Goal: Information Seeking & Learning: Learn about a topic

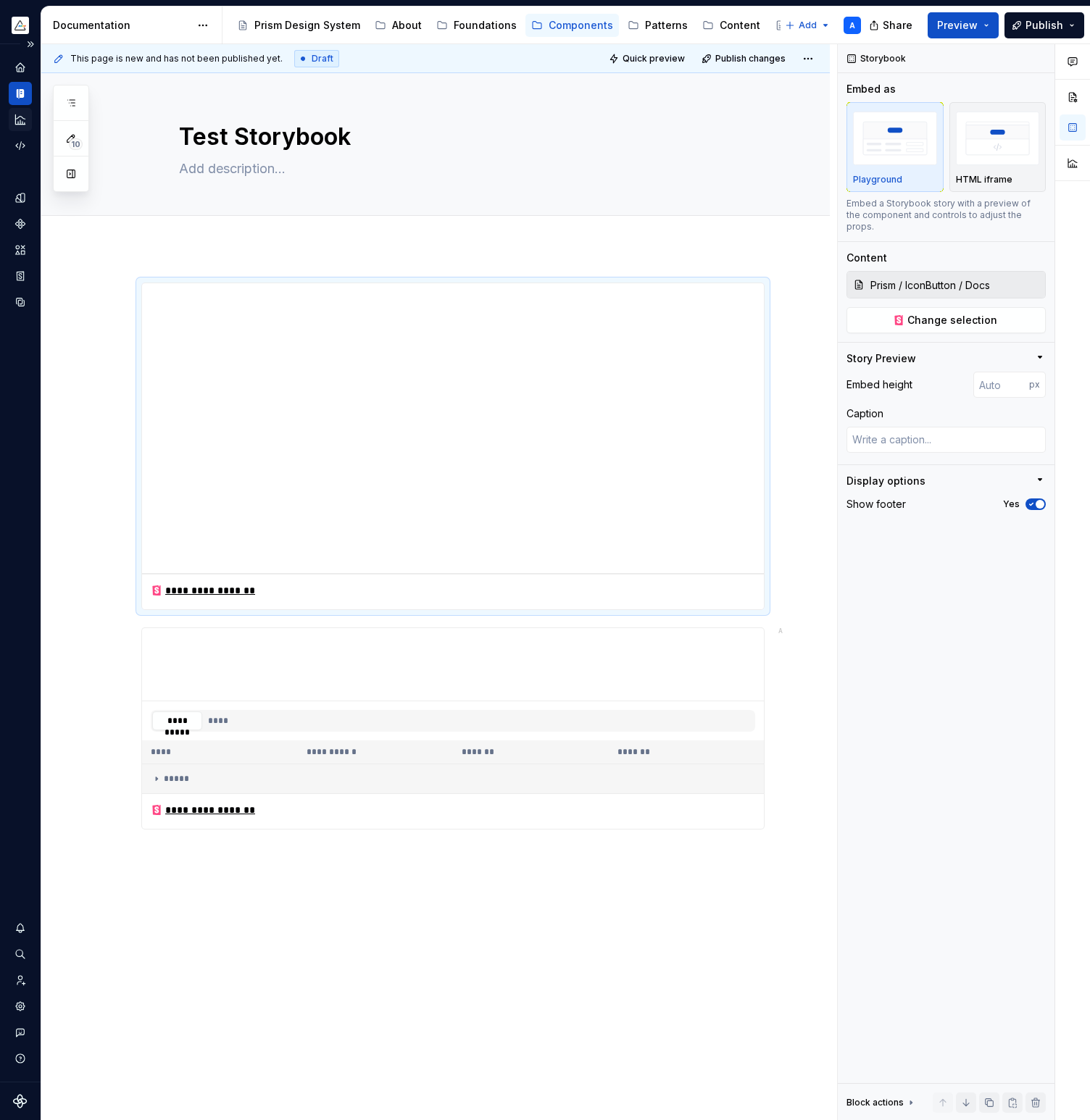
scroll to position [60, 0]
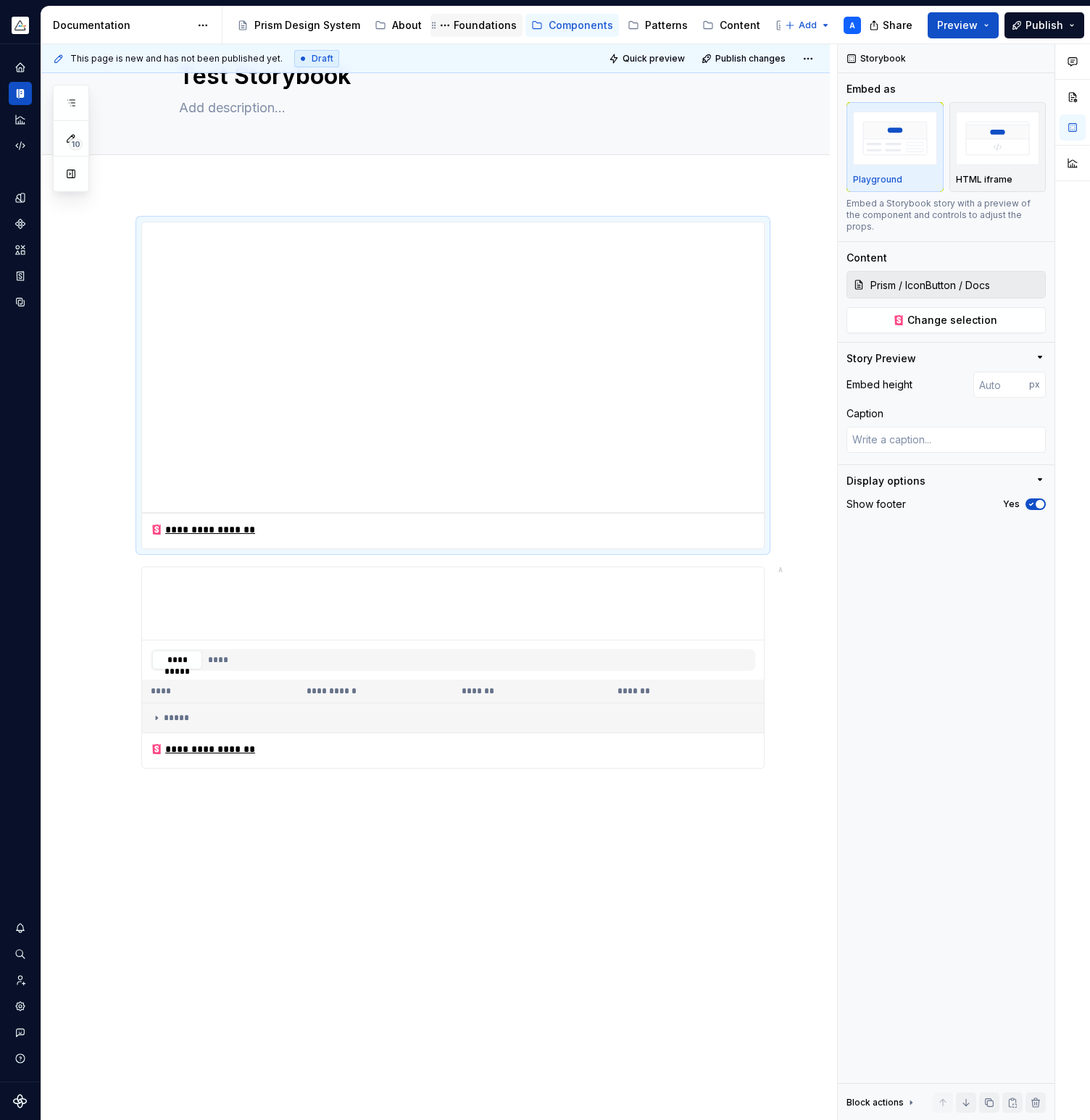
click at [462, 26] on div "Foundations" at bounding box center [485, 25] width 63 height 14
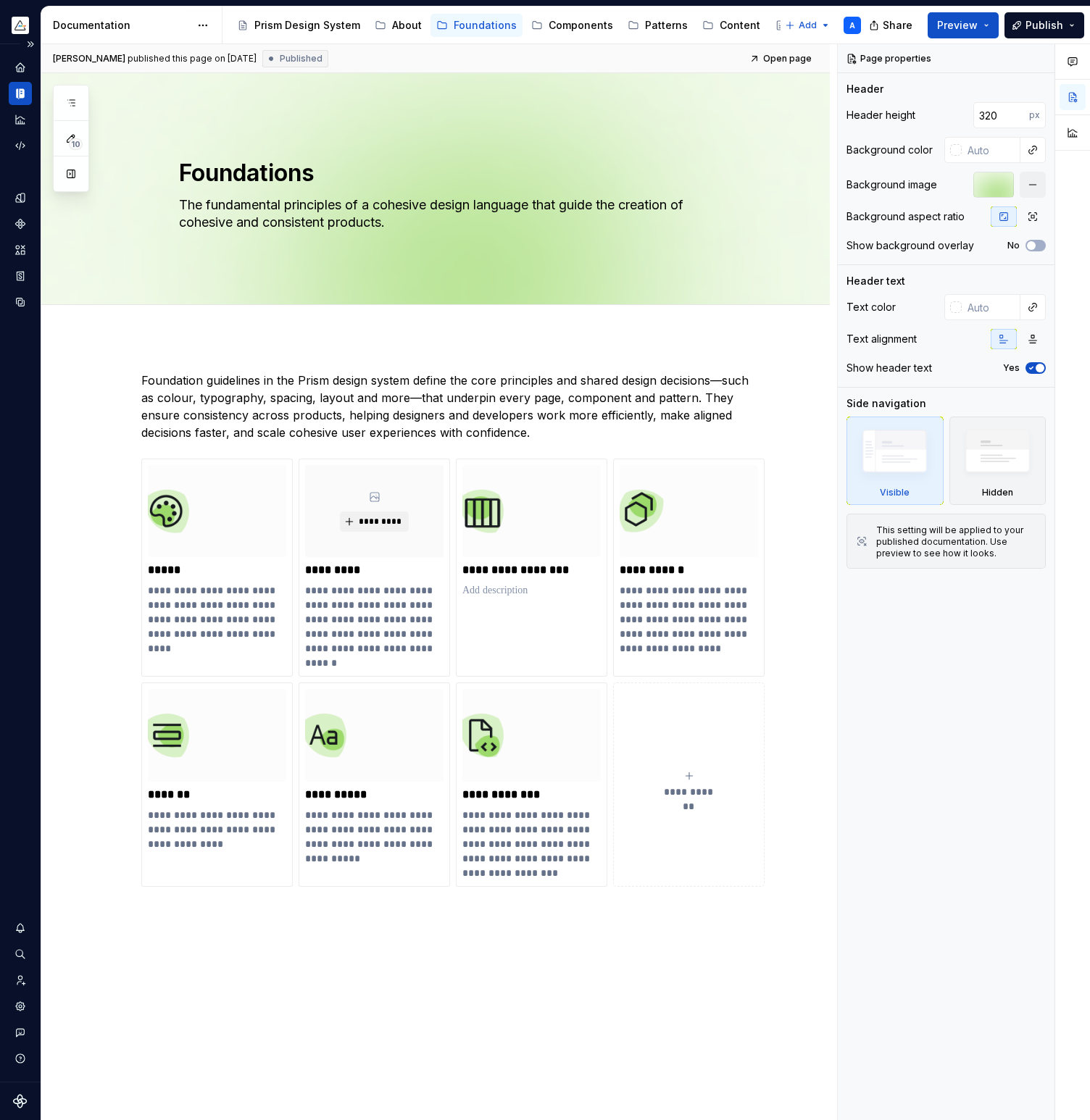
click at [21, 97] on icon "Documentation" at bounding box center [21, 93] width 5 height 9
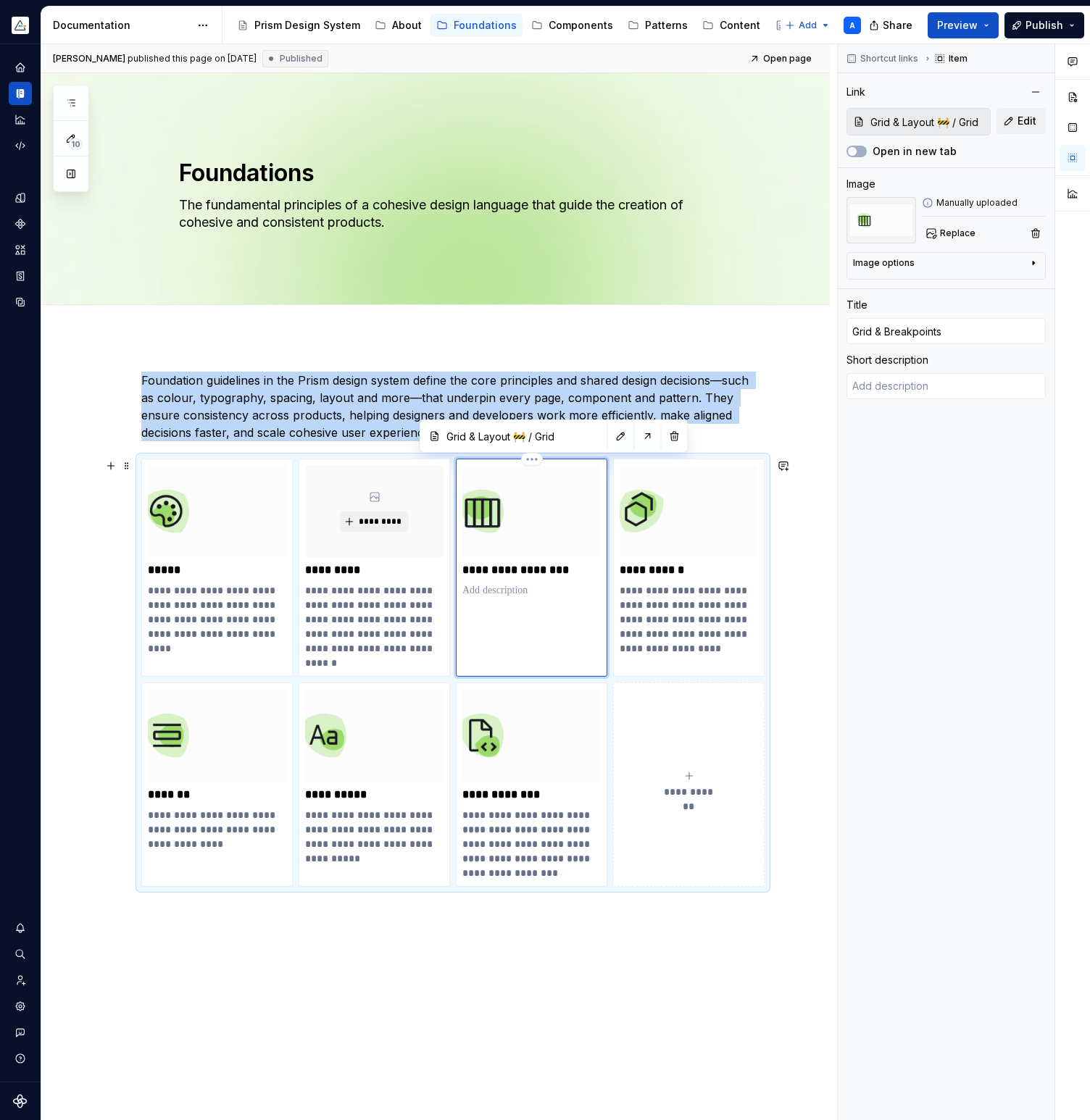
click at [592, 609] on div "**********" at bounding box center [531, 567] width 151 height 218
click at [523, 567] on p "**********" at bounding box center [531, 569] width 138 height 14
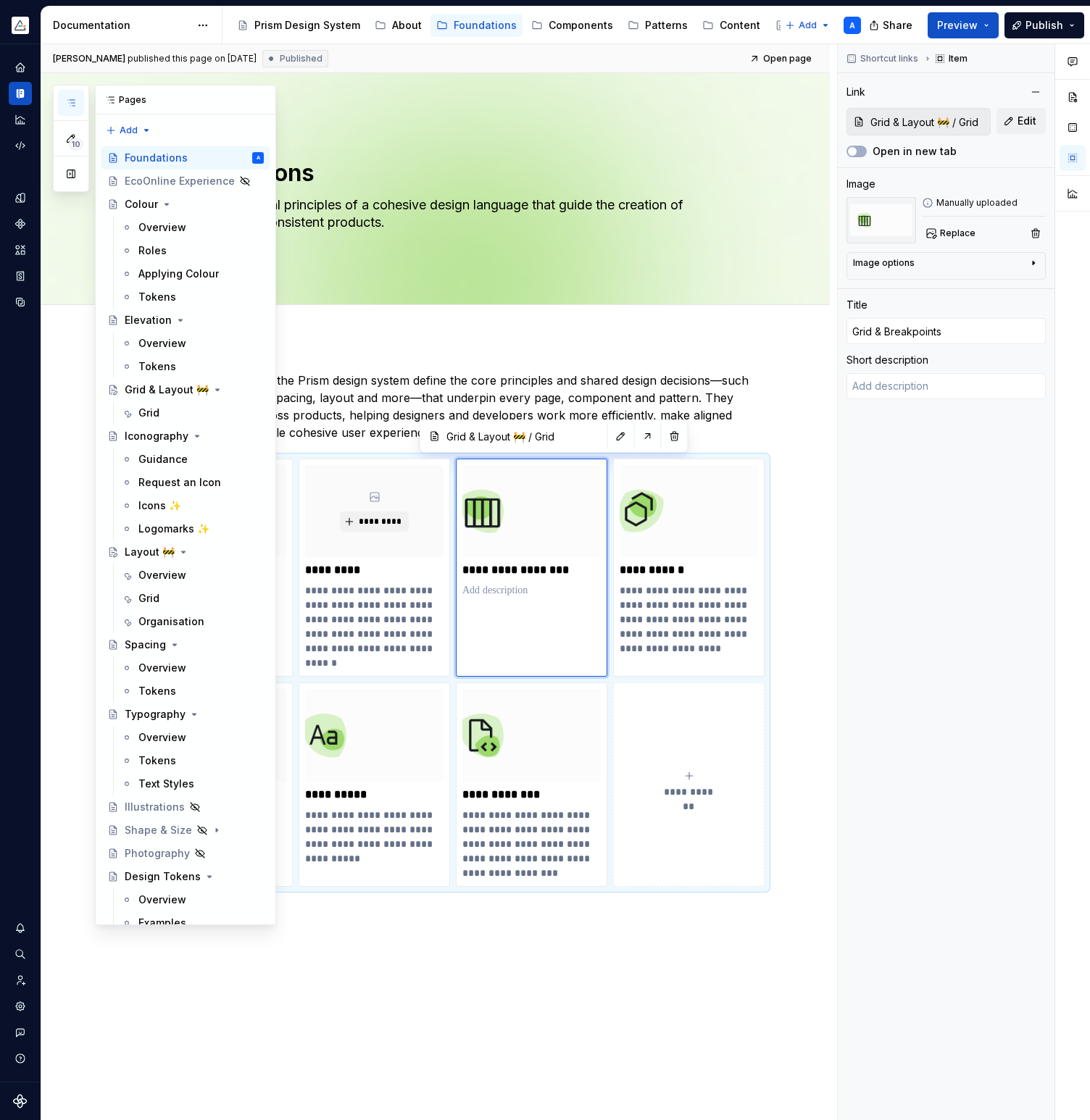
click at [65, 93] on button "button" at bounding box center [71, 103] width 26 height 26
click at [162, 410] on div "Grid" at bounding box center [200, 412] width 126 height 20
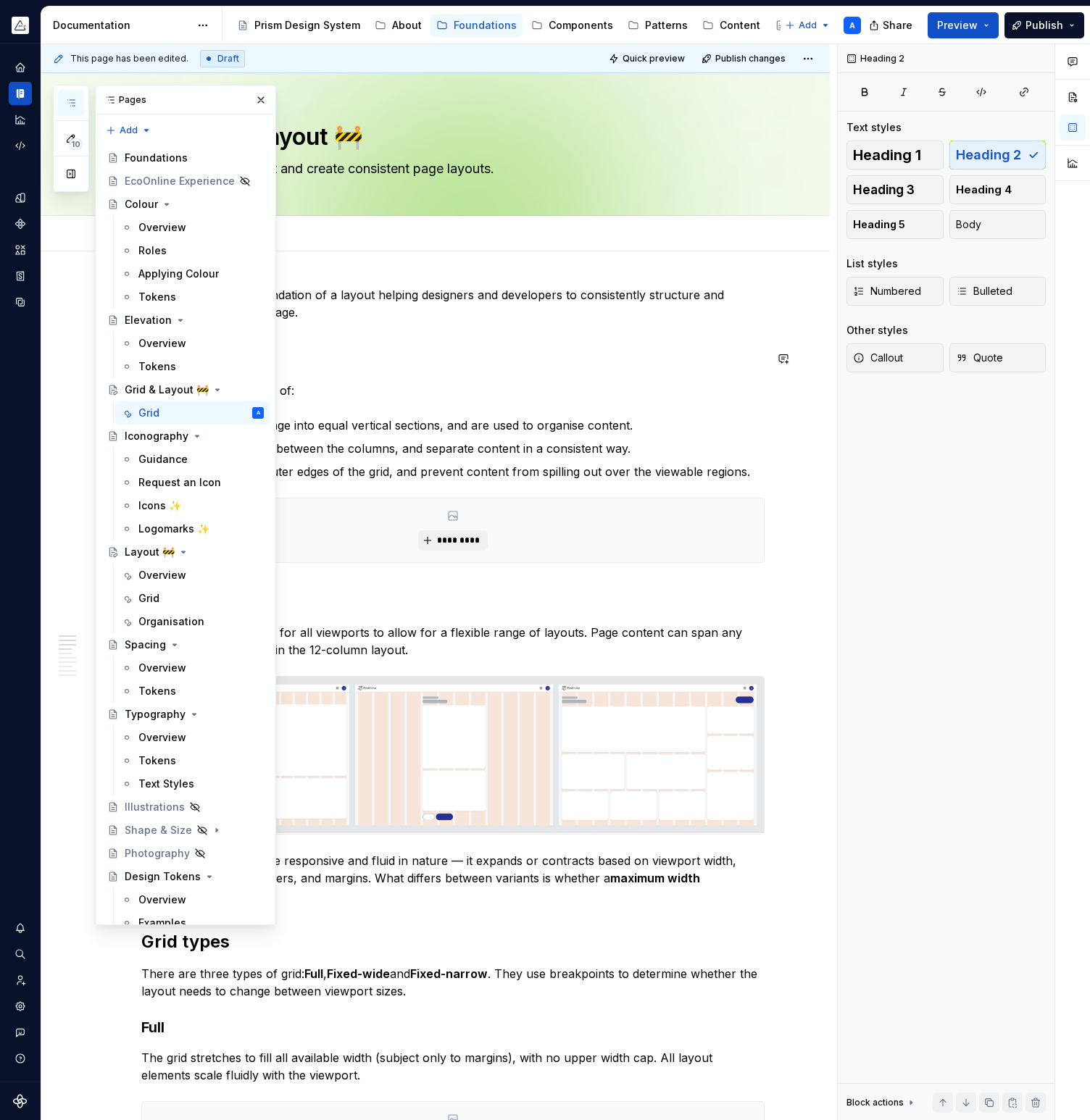
click at [431, 353] on h2 "Grid anatomy" at bounding box center [453, 358] width 623 height 24
click at [261, 102] on button "button" at bounding box center [260, 99] width 20 height 20
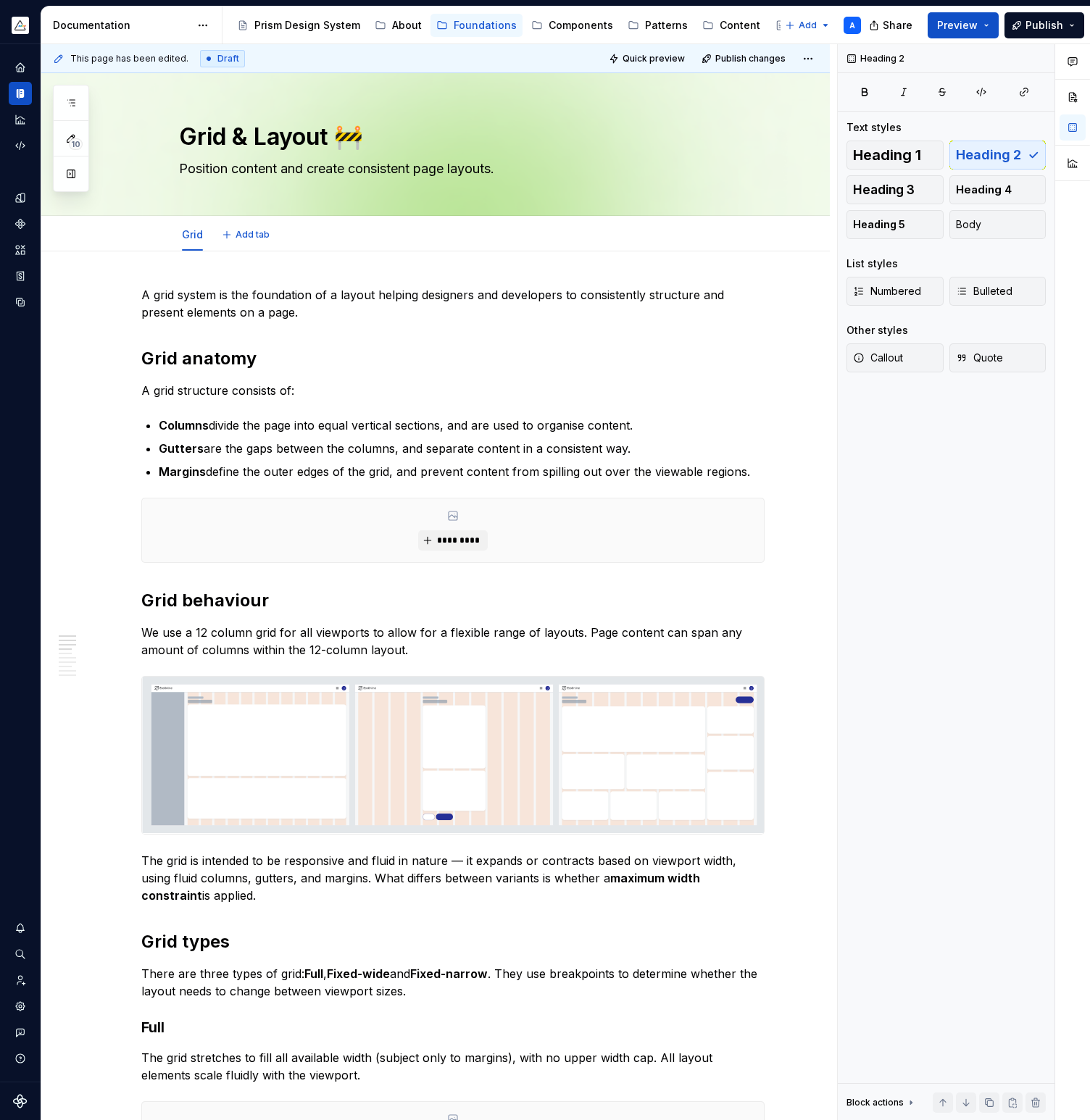
type textarea "*"
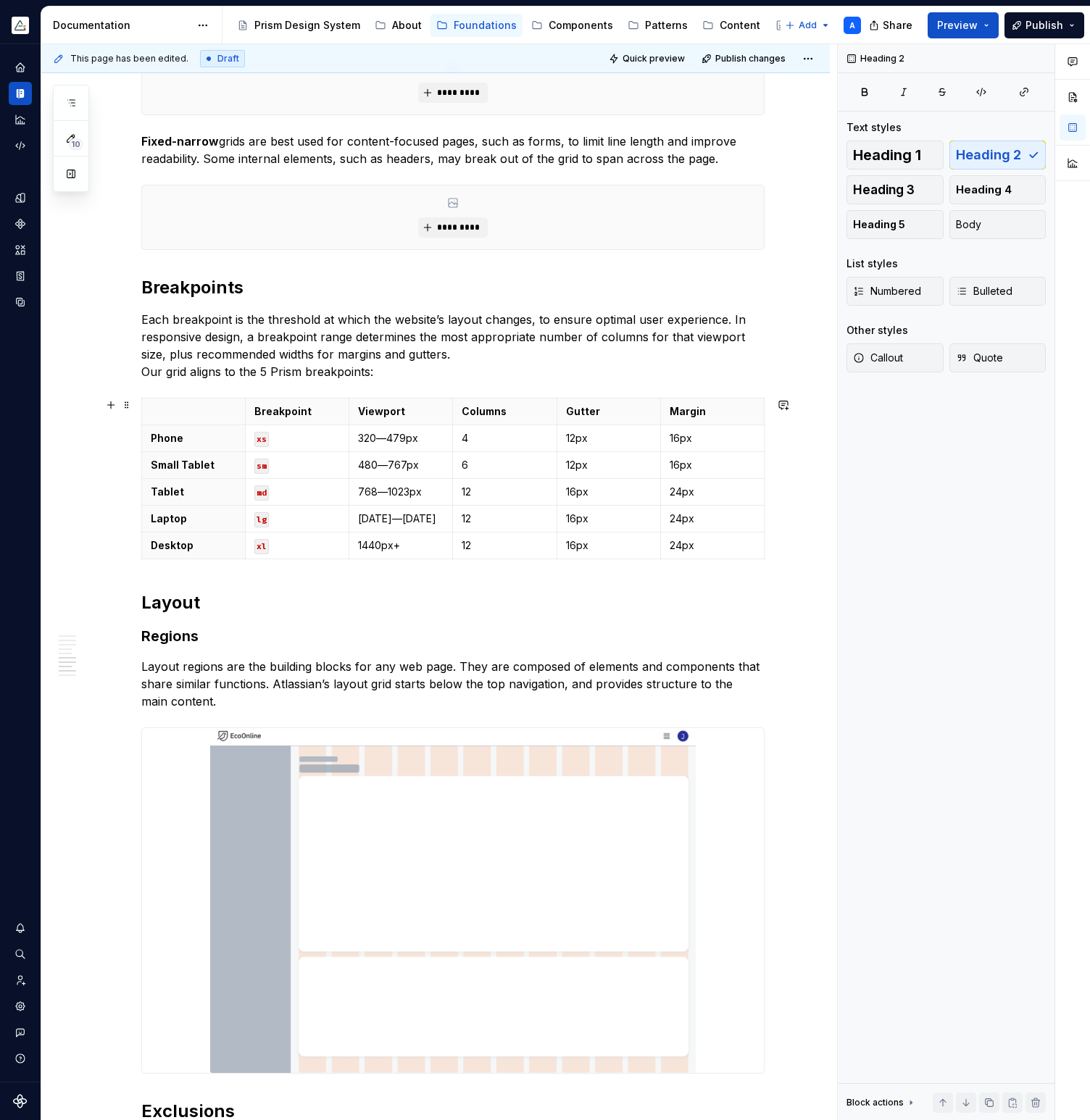
scroll to position [1723, 0]
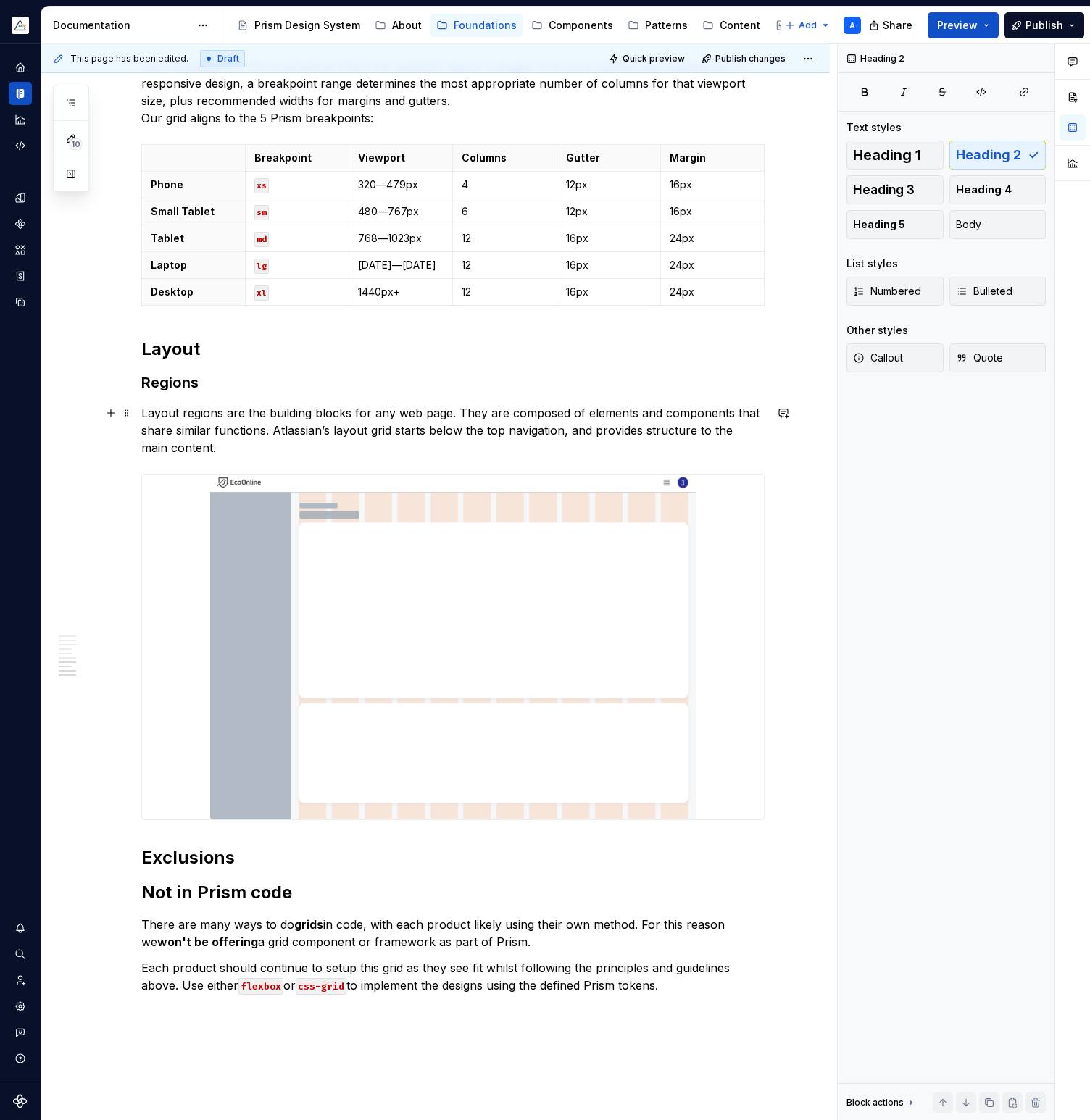
click at [294, 432] on p "Layout regions are the building blocks for any web page. They are composed of e…" at bounding box center [453, 430] width 623 height 52
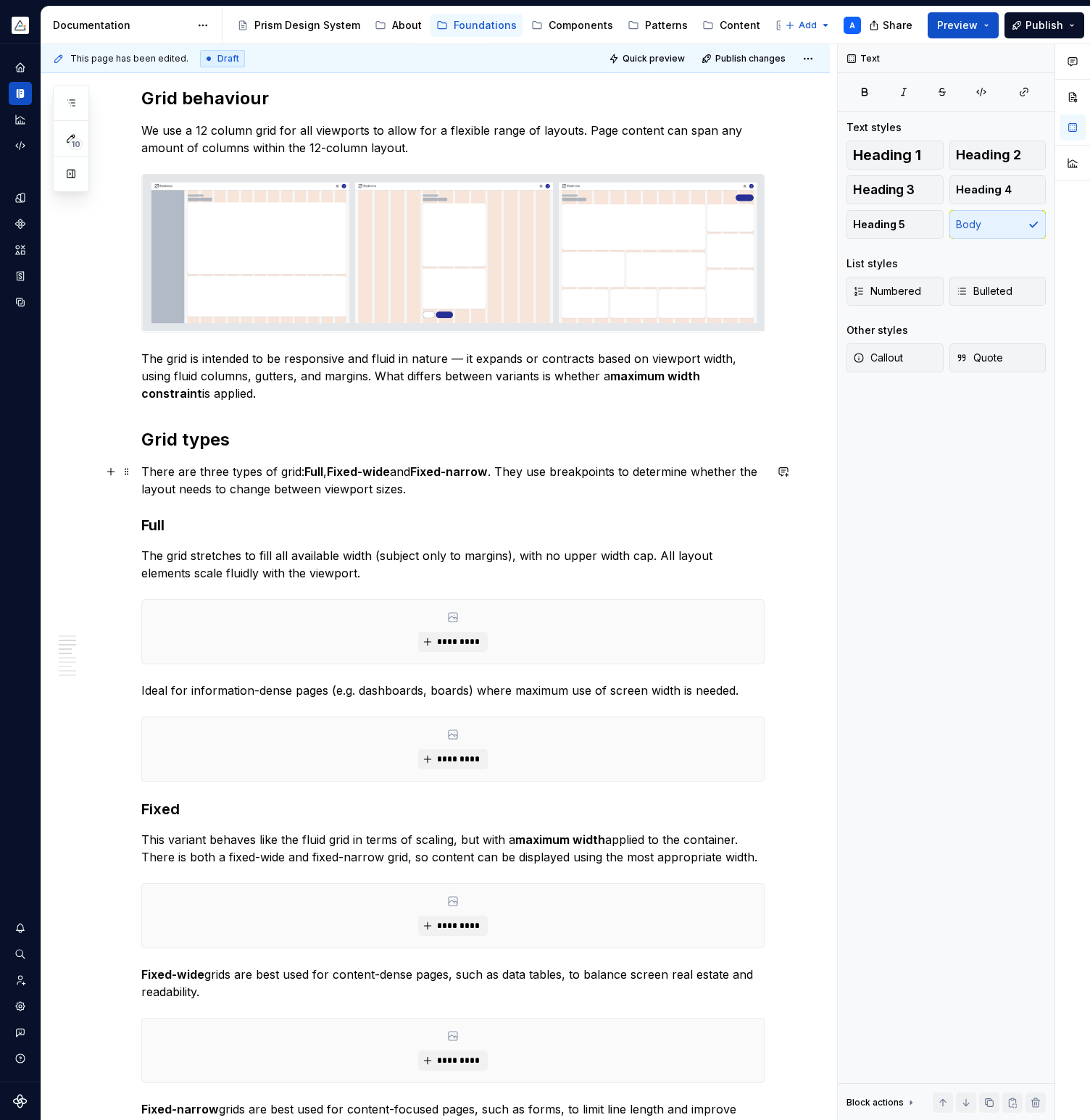
scroll to position [484, 0]
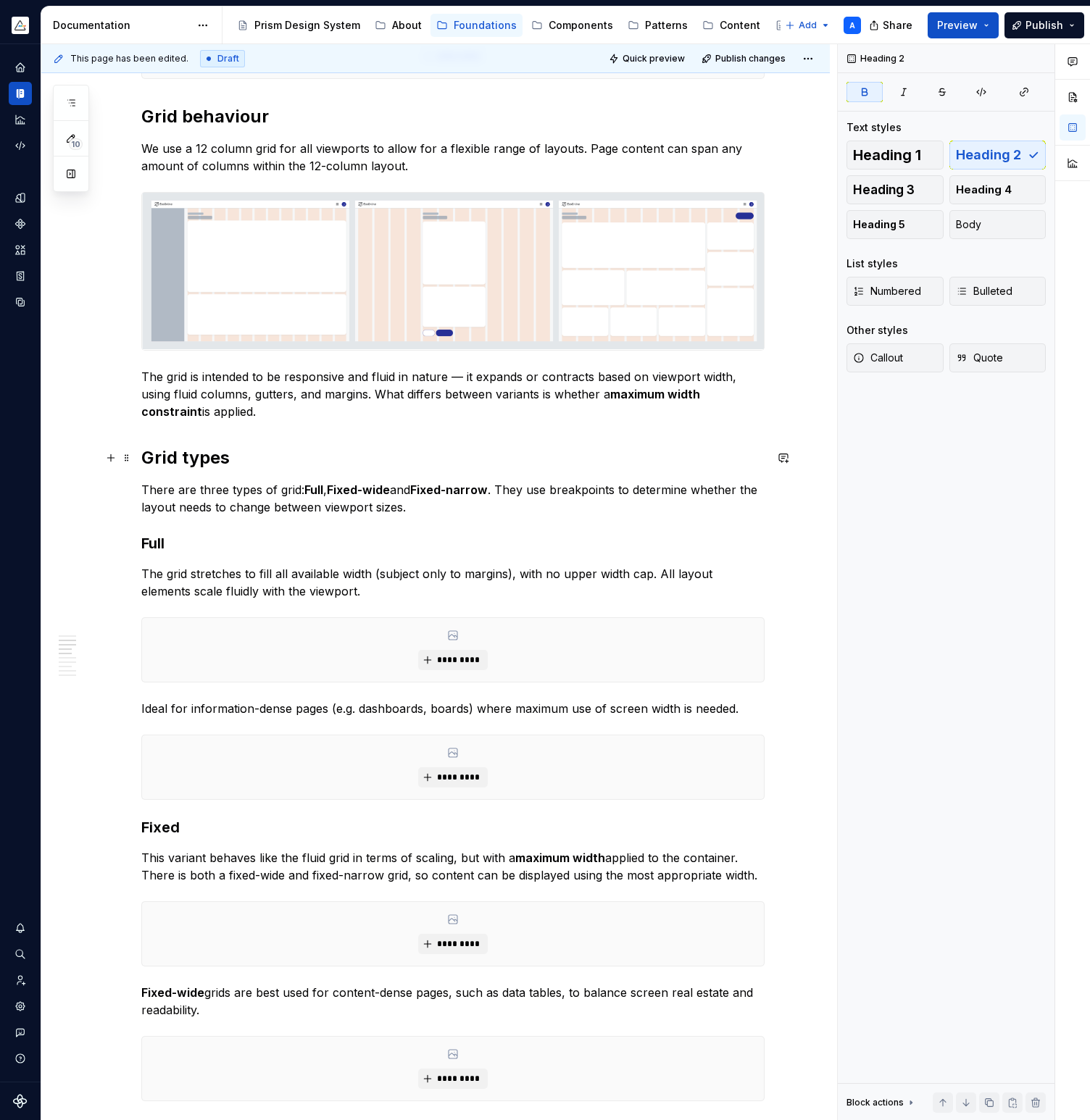
click at [204, 459] on strong "Grid types" at bounding box center [186, 457] width 89 height 21
click at [295, 489] on p "There are three types of grid: Full , Fixed-wide and Fixed-narrow . They use br…" at bounding box center [453, 498] width 623 height 35
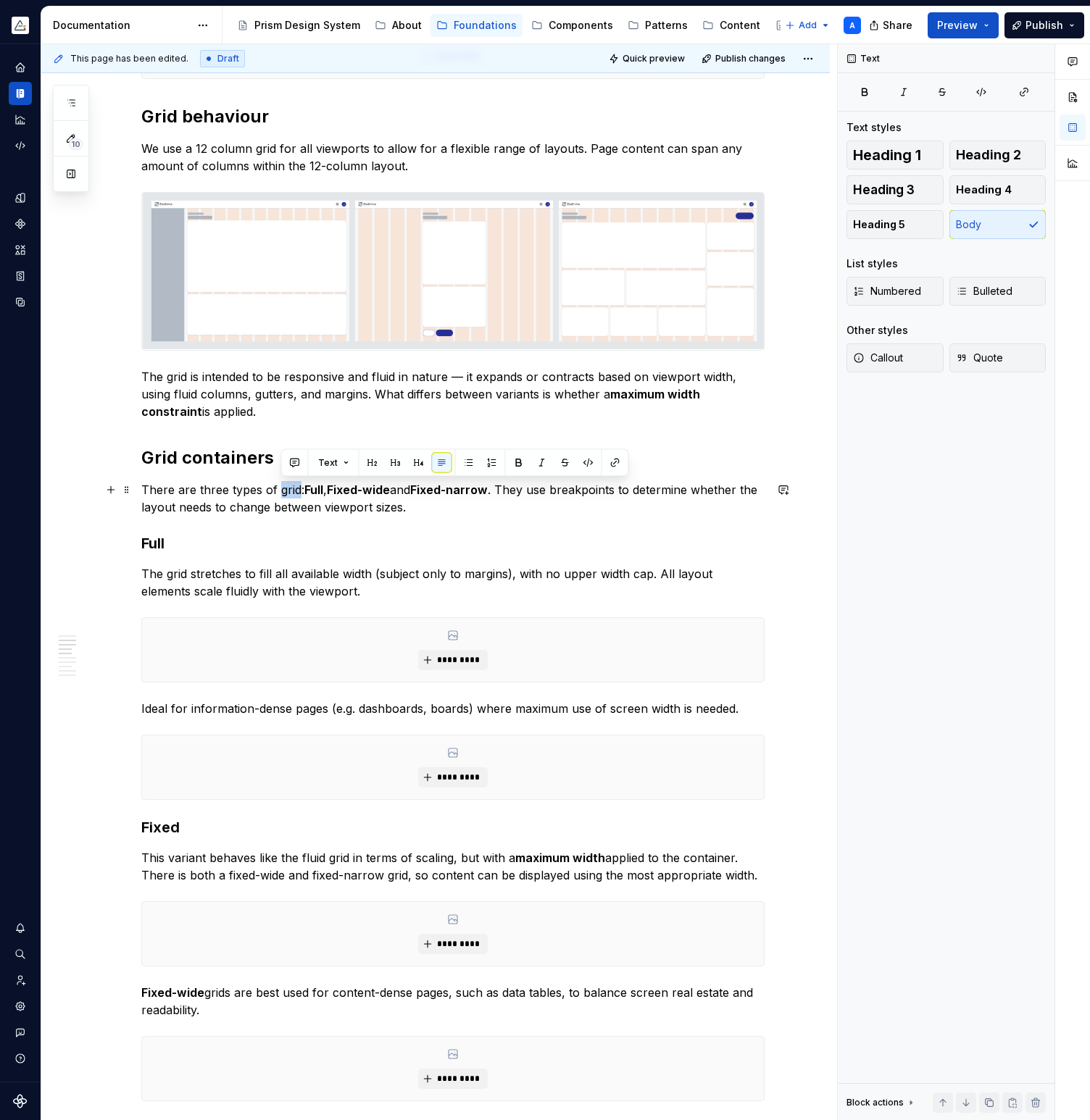
click at [295, 489] on p "There are three types of grid: Full , Fixed-wide and Fixed-narrow . They use br…" at bounding box center [453, 498] width 623 height 35
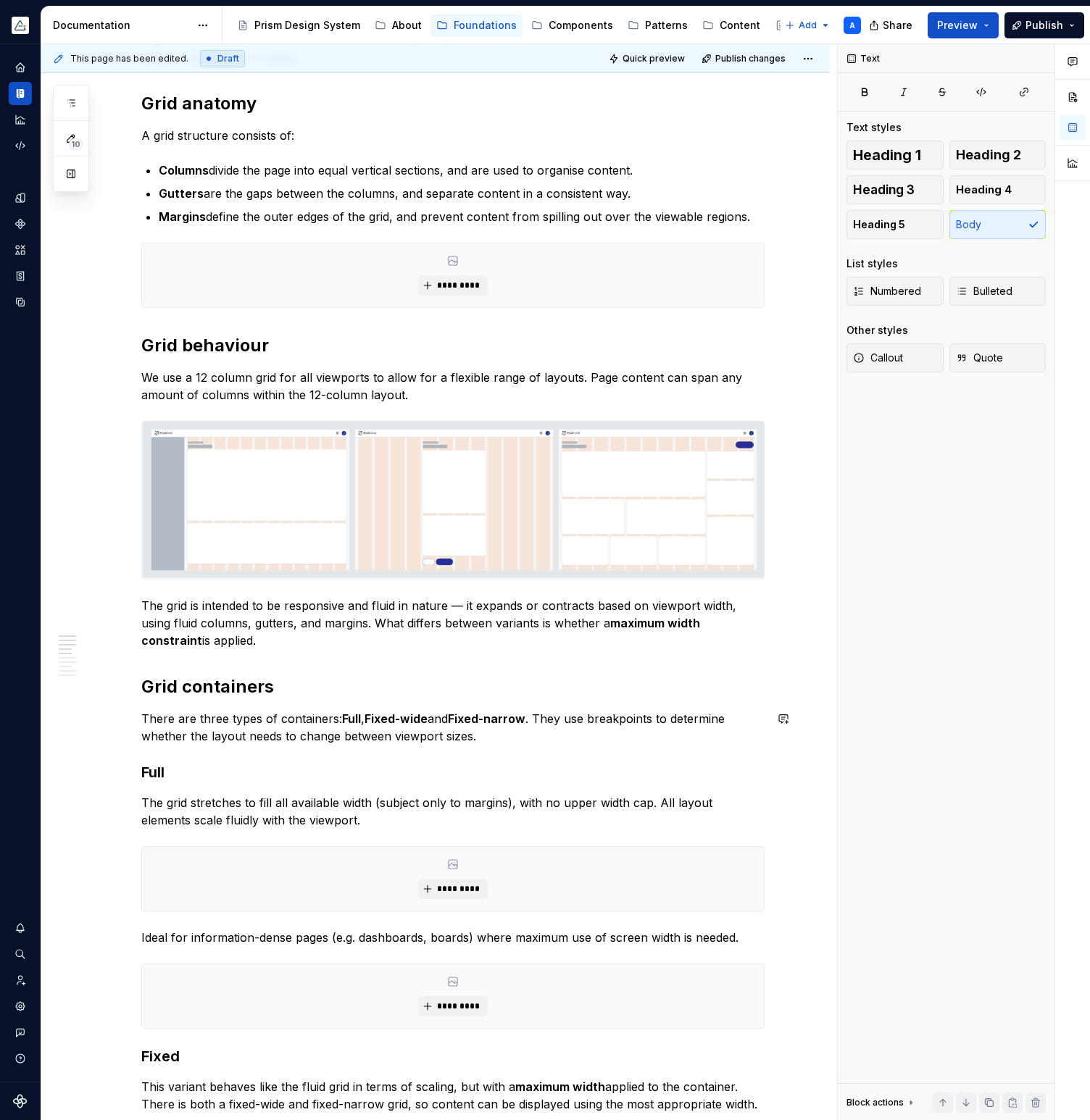
scroll to position [263, 0]
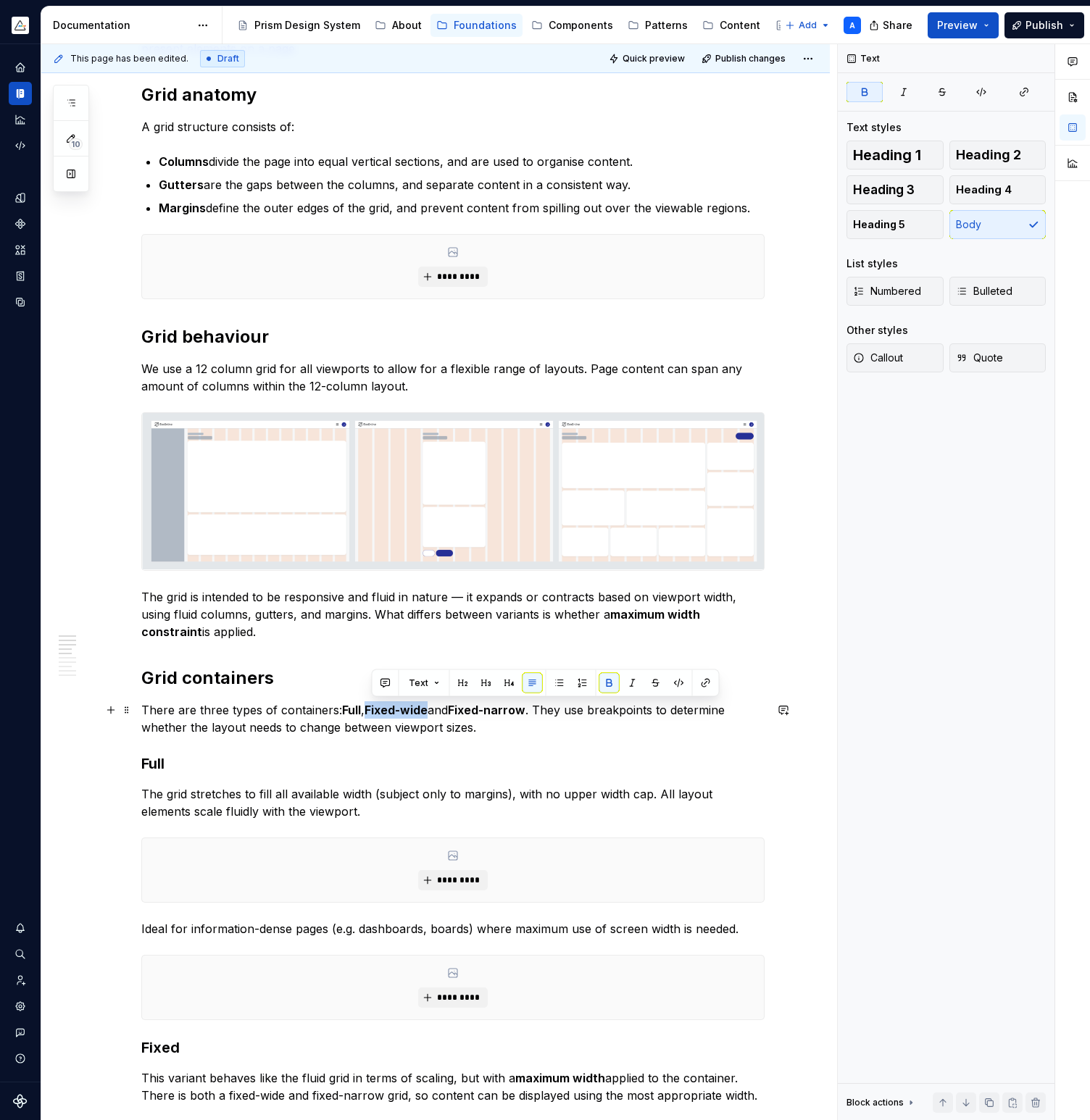
drag, startPoint x: 373, startPoint y: 708, endPoint x: 433, endPoint y: 707, distance: 60.0
click at [428, 707] on strong "Fixed-wide" at bounding box center [396, 709] width 63 height 14
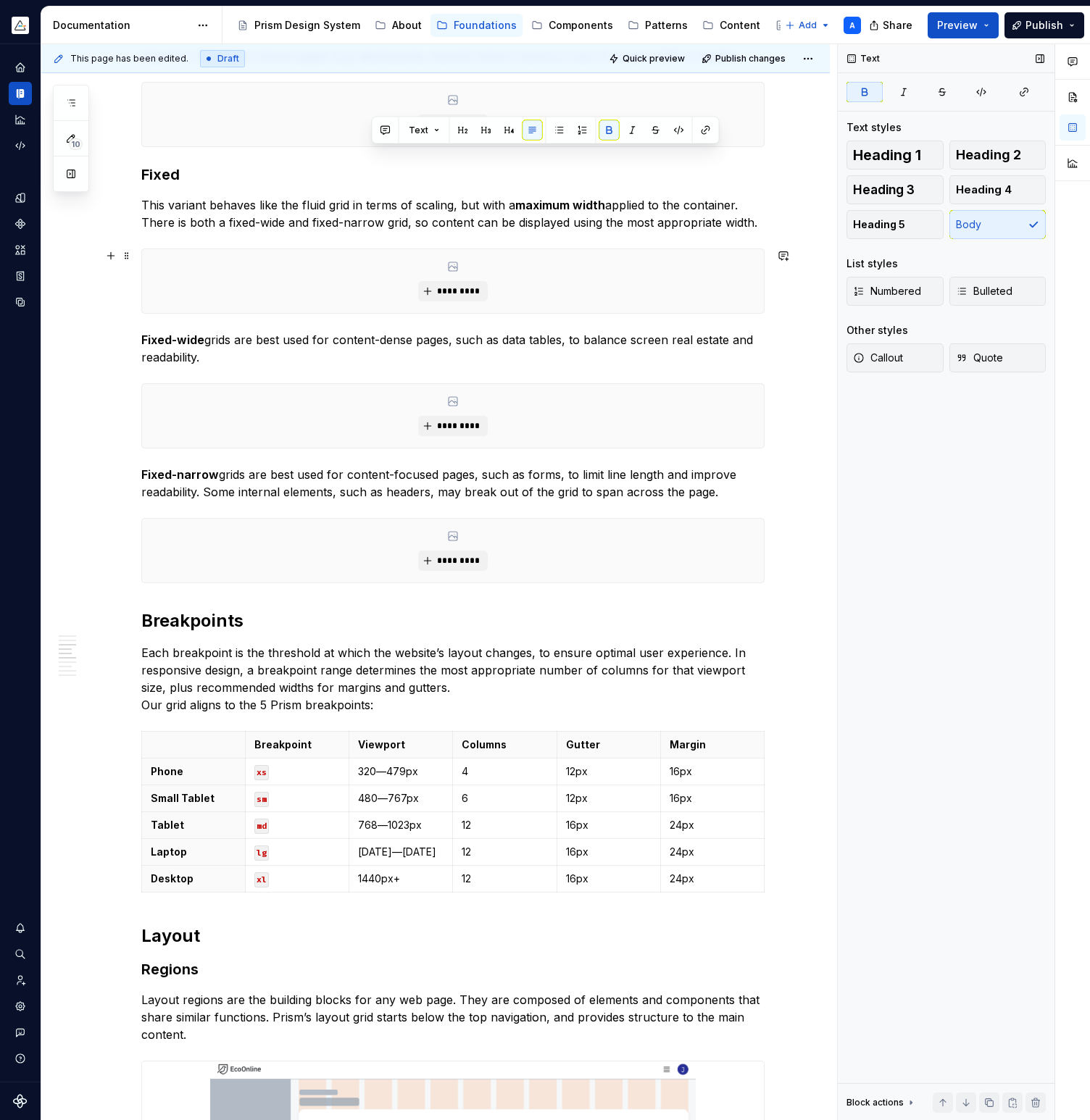
scroll to position [730, 0]
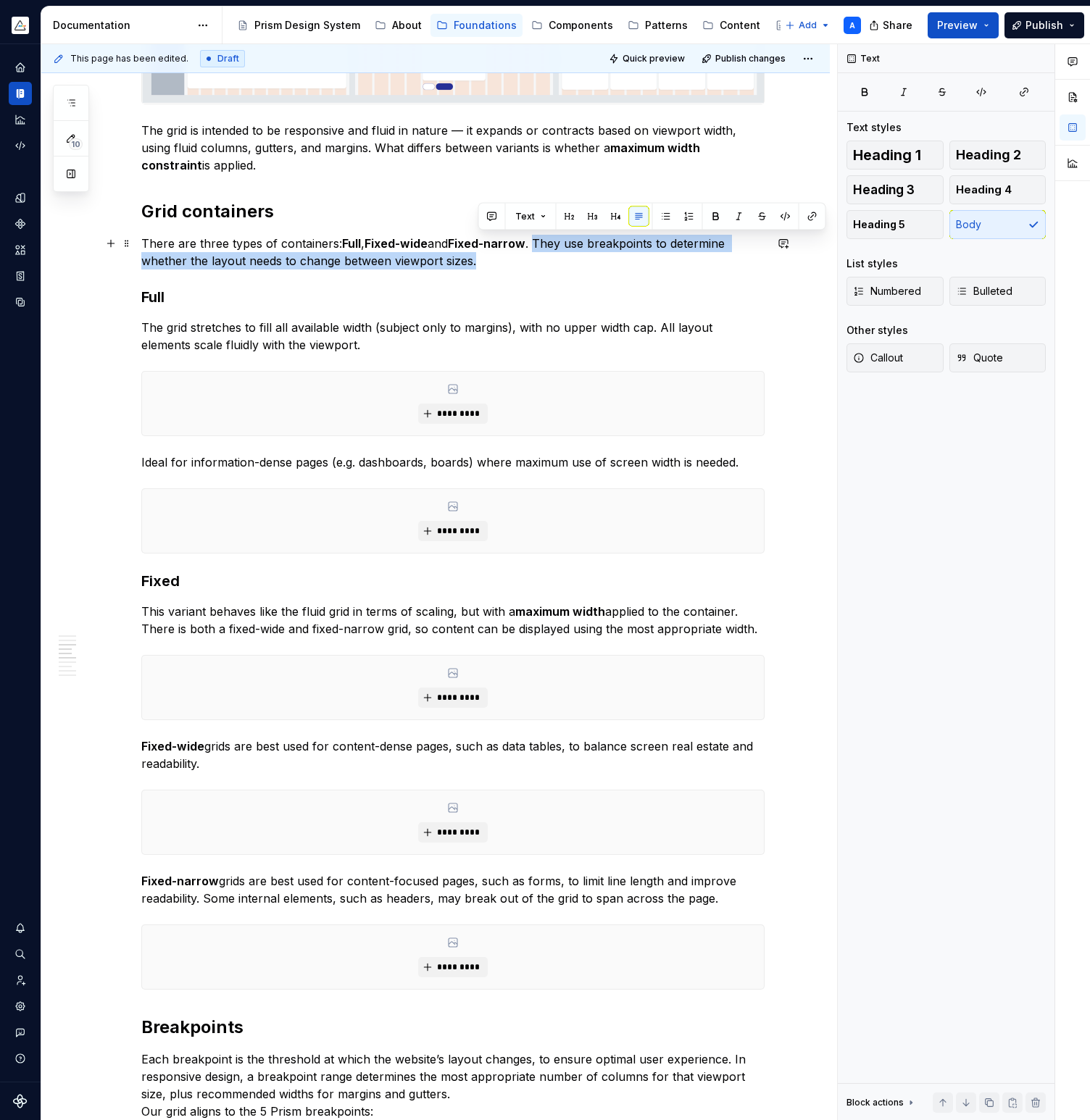
drag, startPoint x: 543, startPoint y: 242, endPoint x: 548, endPoint y: 257, distance: 15.8
click at [548, 257] on p "There are three types of containers: Full , Fixed-wide and Fixed-narrow . They …" at bounding box center [453, 251] width 623 height 35
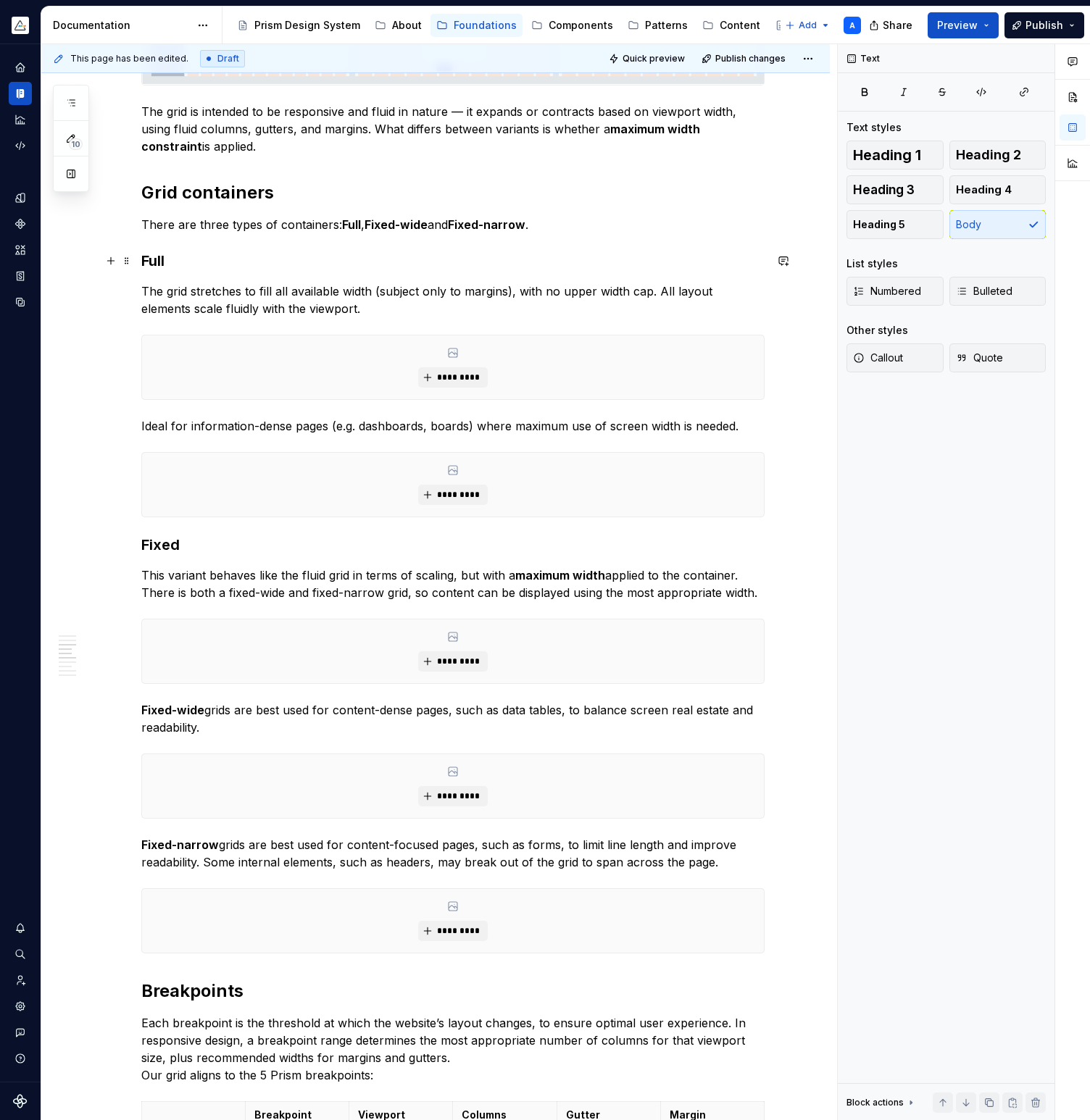
scroll to position [758, 0]
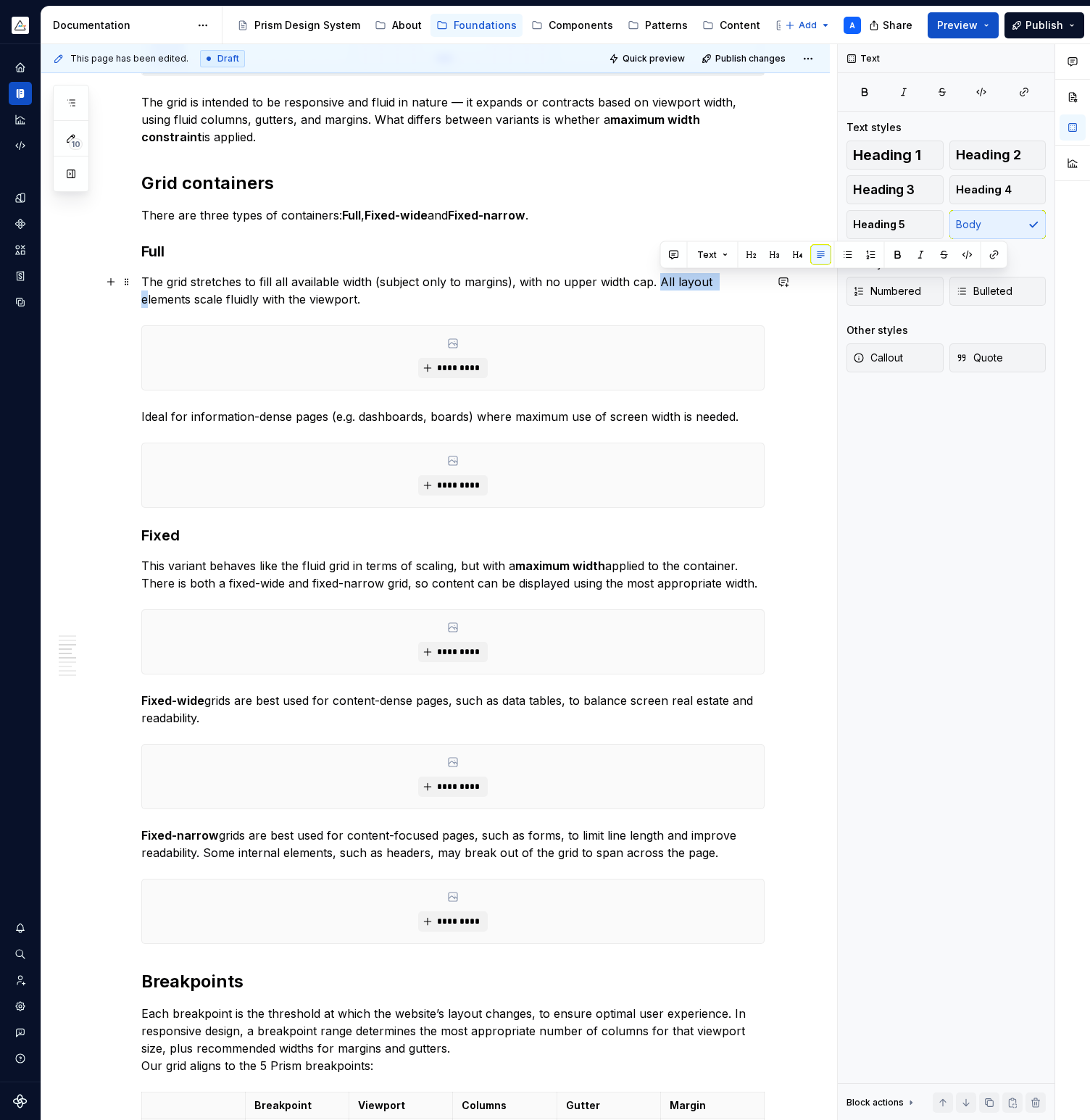
drag, startPoint x: 661, startPoint y: 281, endPoint x: 720, endPoint y: 281, distance: 59.0
click at [720, 281] on p "The grid stretches to fill all available width (subject only to margins), with …" at bounding box center [453, 290] width 623 height 35
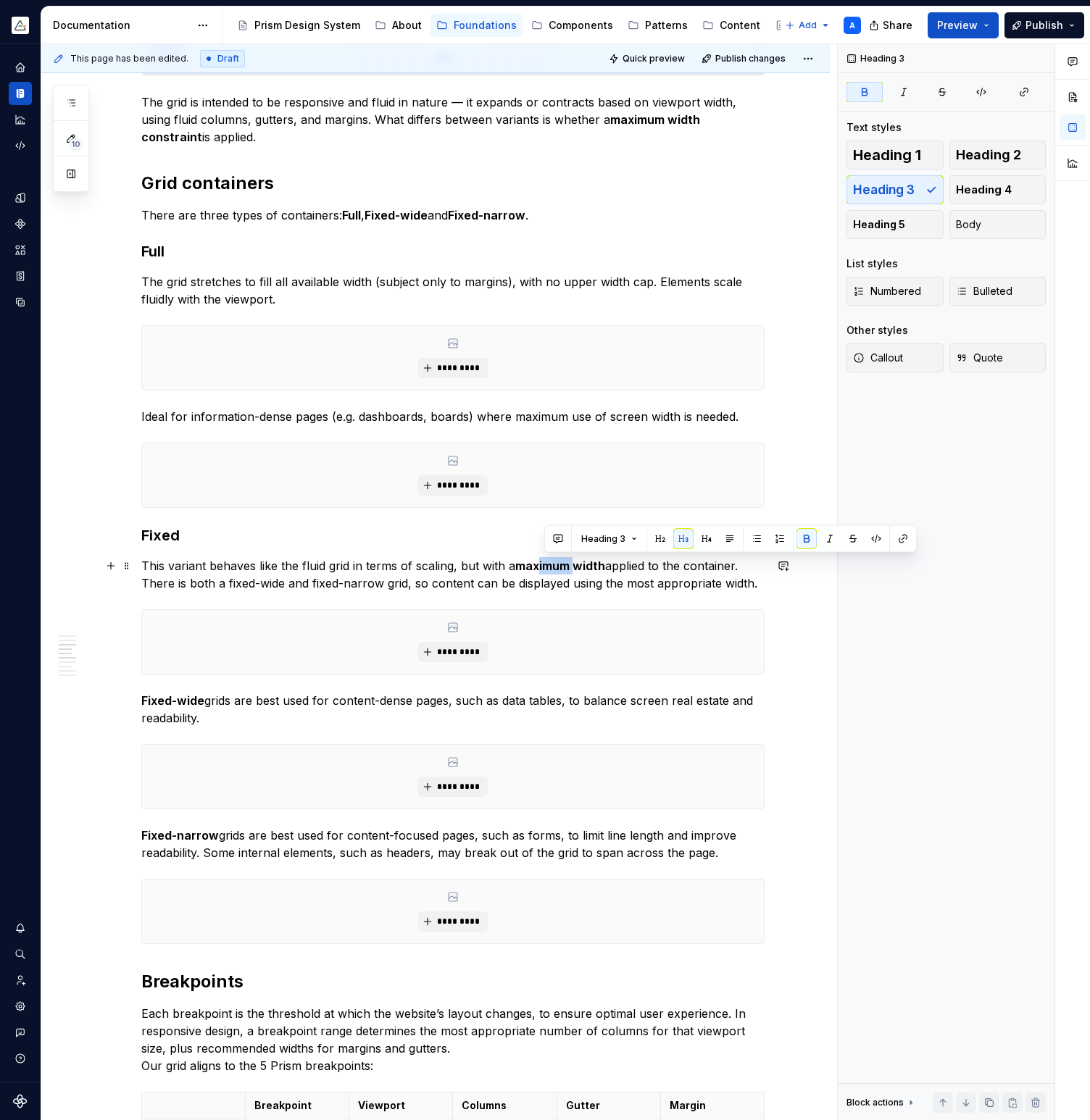
drag, startPoint x: 578, startPoint y: 568, endPoint x: 547, endPoint y: 564, distance: 31.3
click at [545, 566] on strong "maximum width" at bounding box center [559, 565] width 90 height 14
click at [352, 581] on p "This variant behaves like the fluid grid in terms of scaling, but with a max-wi…" at bounding box center [453, 574] width 623 height 35
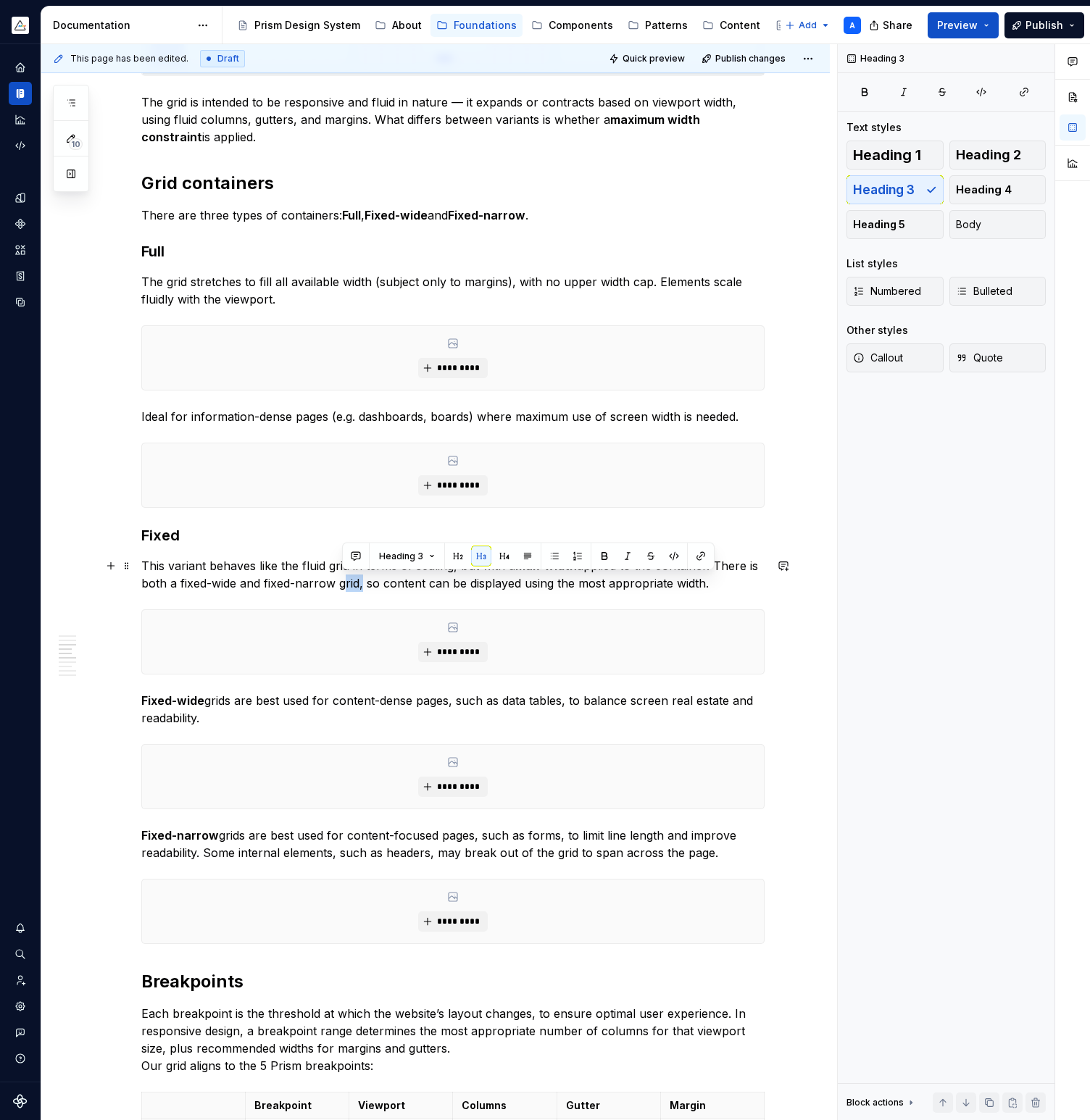
click at [352, 581] on p "This variant behaves like the fluid grid in terms of scaling, but with a max-wi…" at bounding box center [453, 574] width 623 height 35
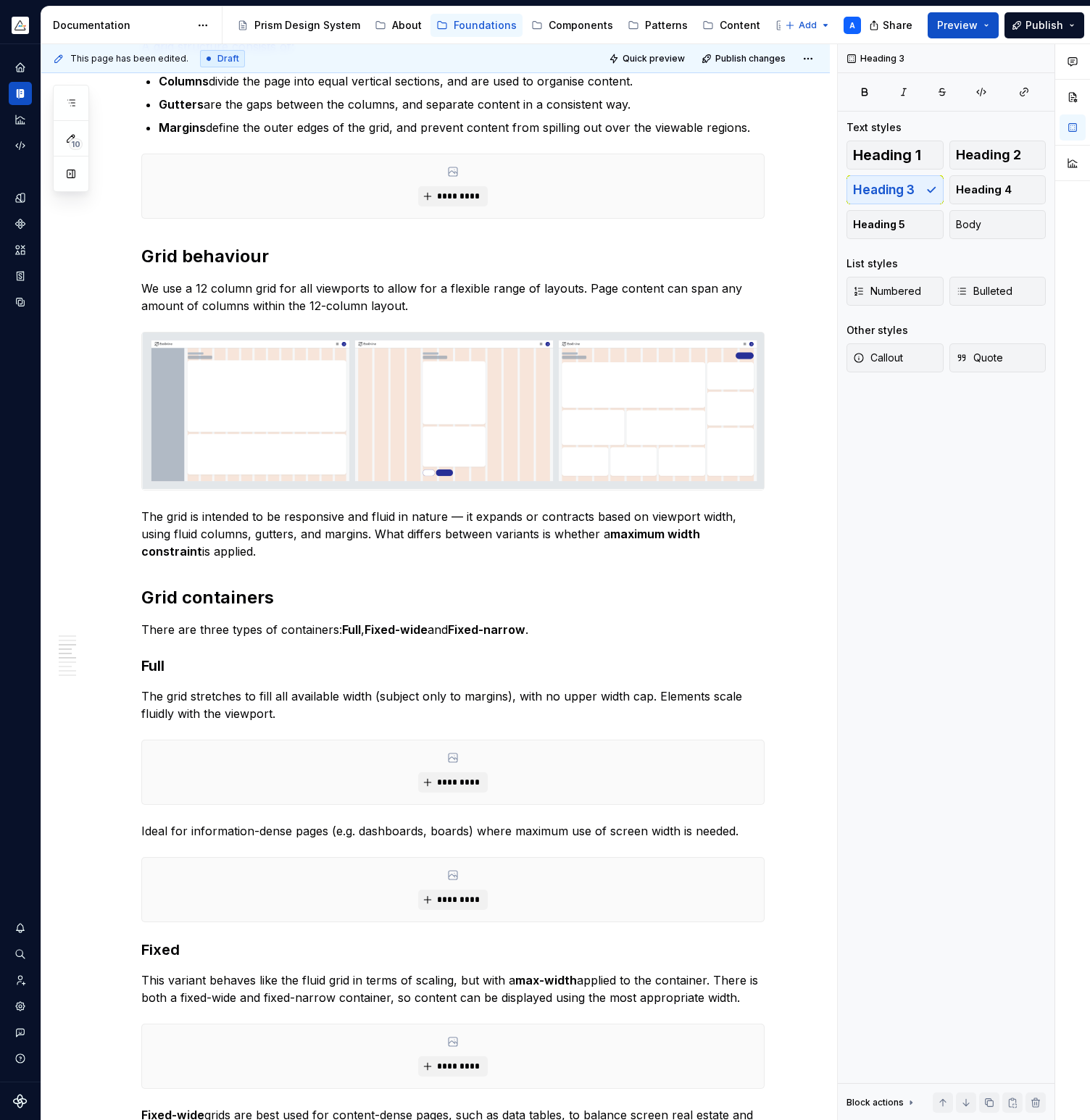
scroll to position [0, 0]
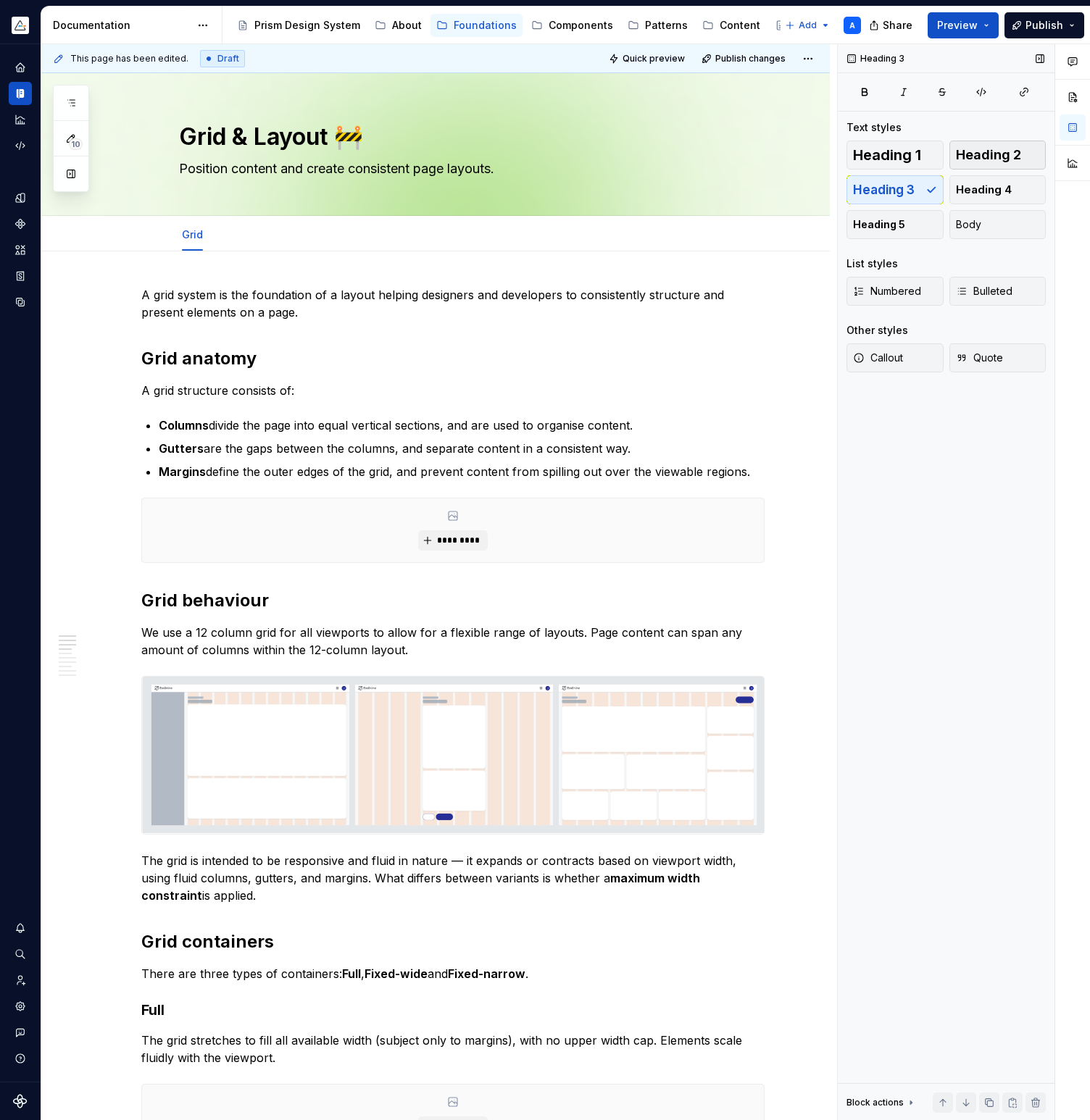
type textarea "*"
